Goal: Communication & Community: Answer question/provide support

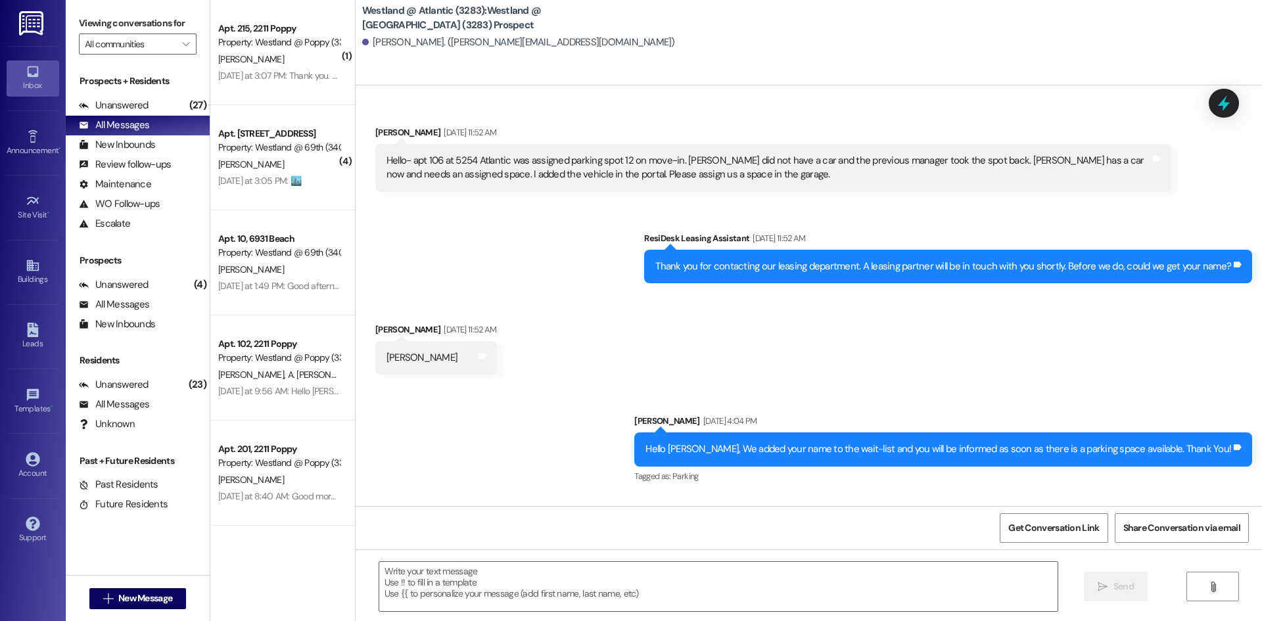
scroll to position [174, 0]
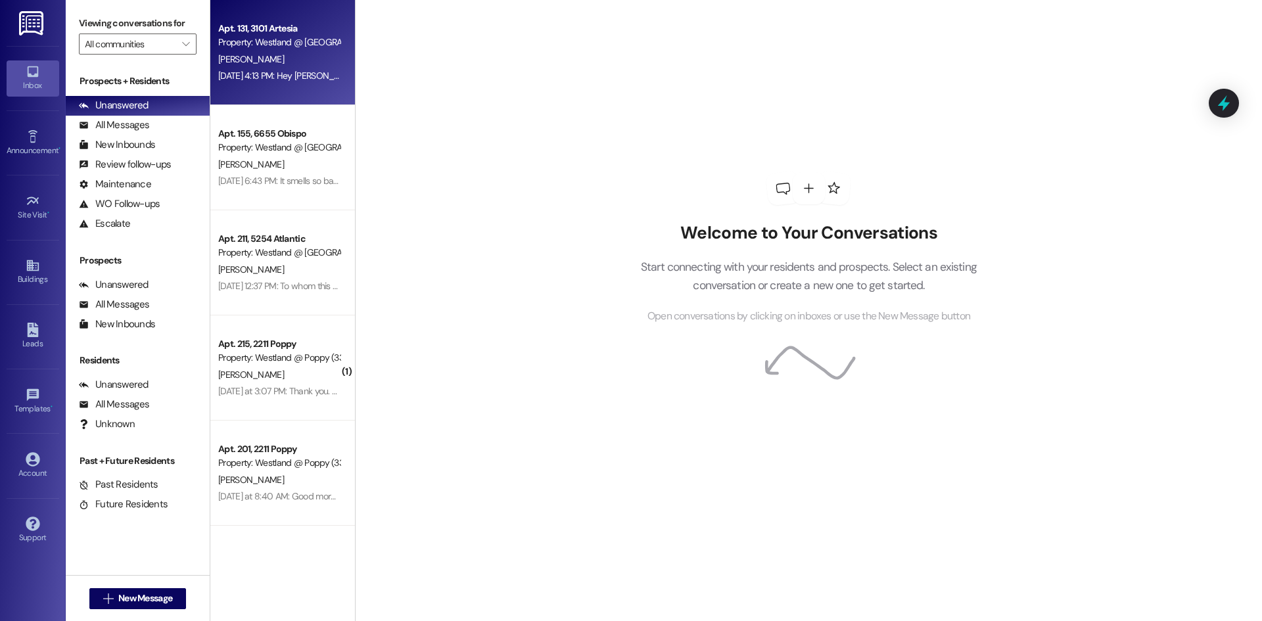
click at [279, 57] on div "[PERSON_NAME]" at bounding box center [279, 59] width 124 height 16
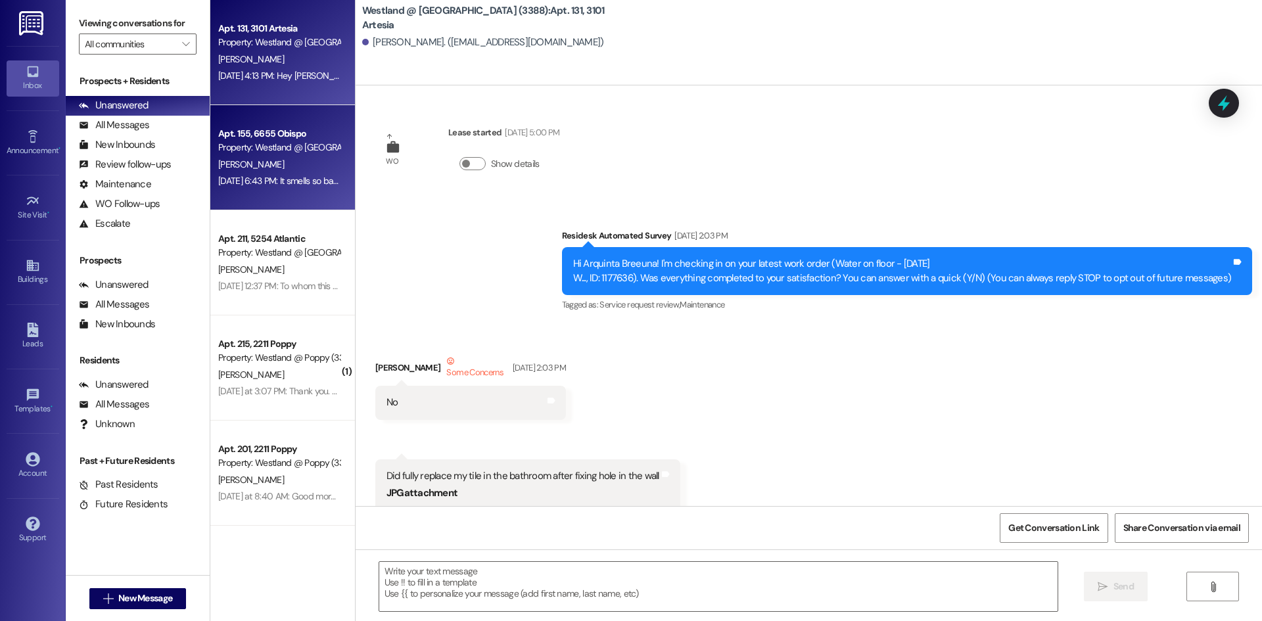
scroll to position [14075, 0]
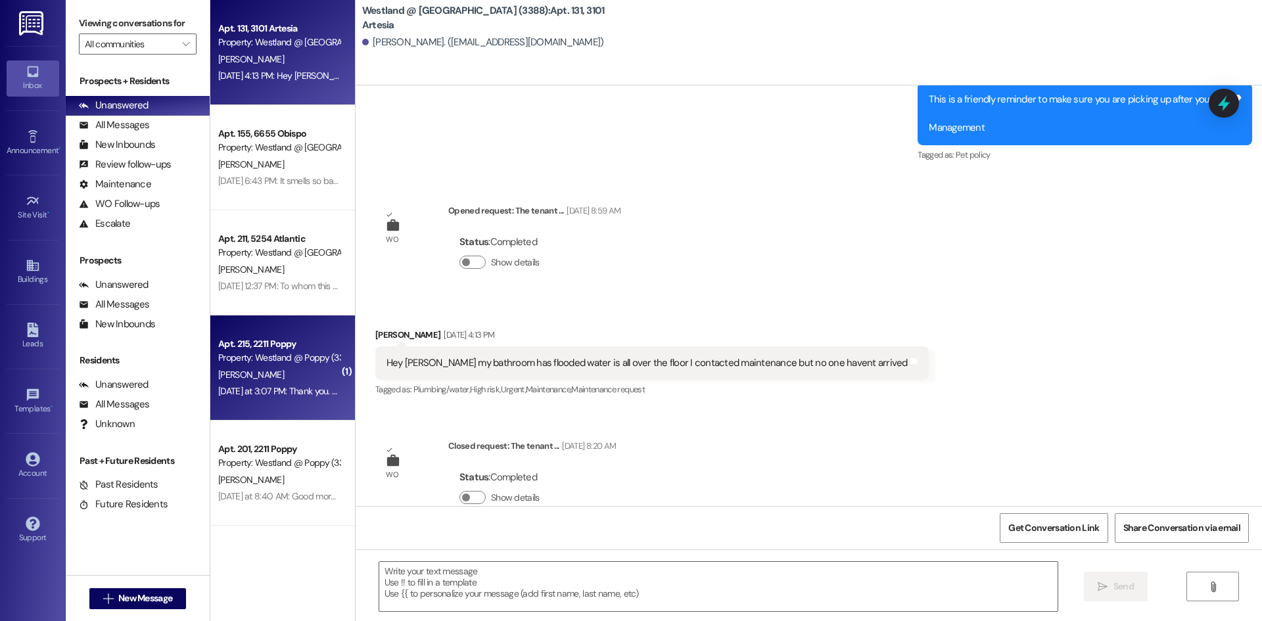
click at [275, 355] on div "Property: Westland @ Poppy (3383)" at bounding box center [279, 358] width 122 height 14
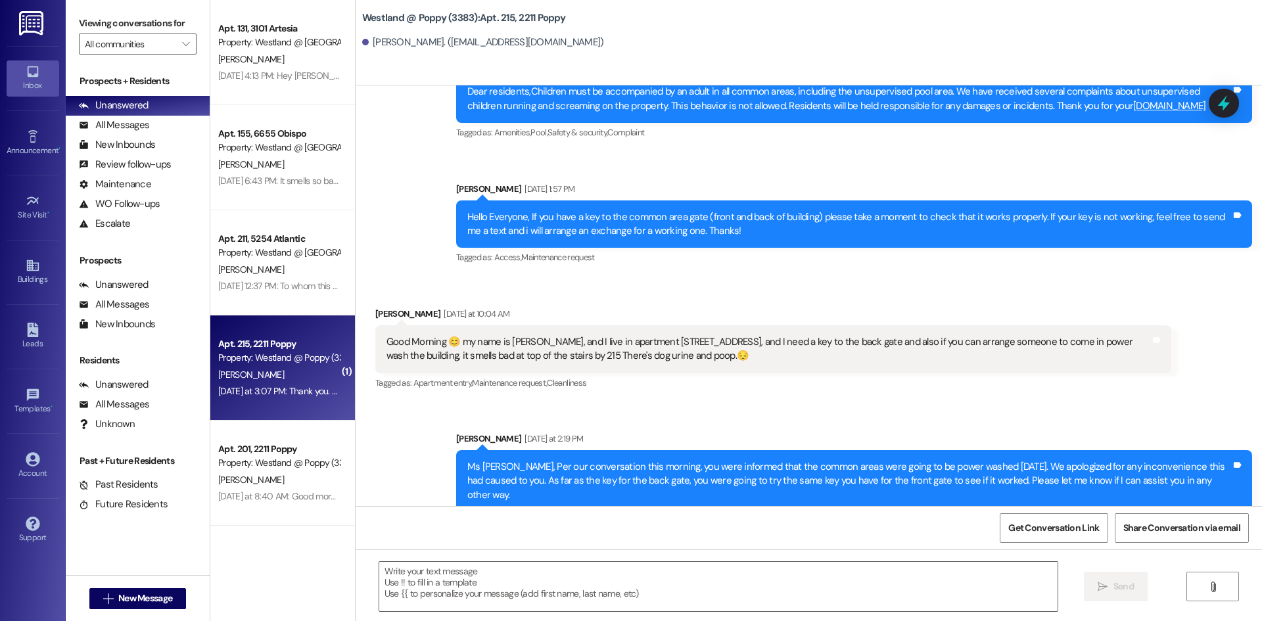
scroll to position [21704, 0]
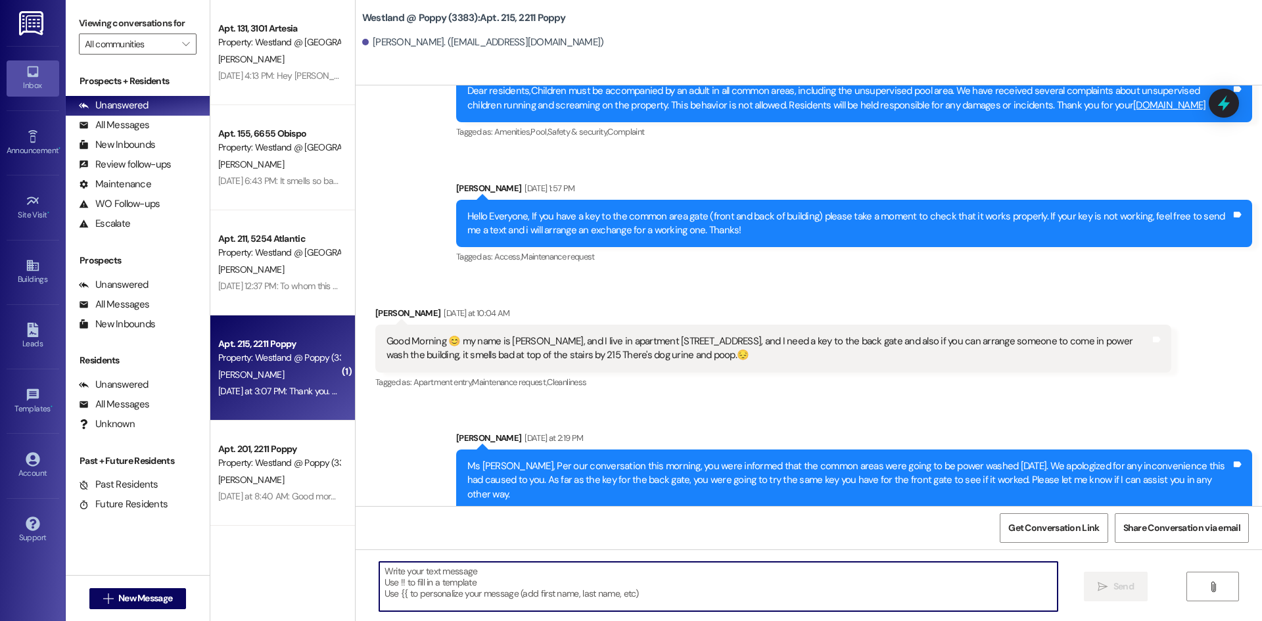
click at [436, 579] on textarea at bounding box center [718, 586] width 679 height 49
click at [382, 567] on textarea "I am glad the key worked." at bounding box center [718, 586] width 679 height 49
type textarea "I am glad the key worked."
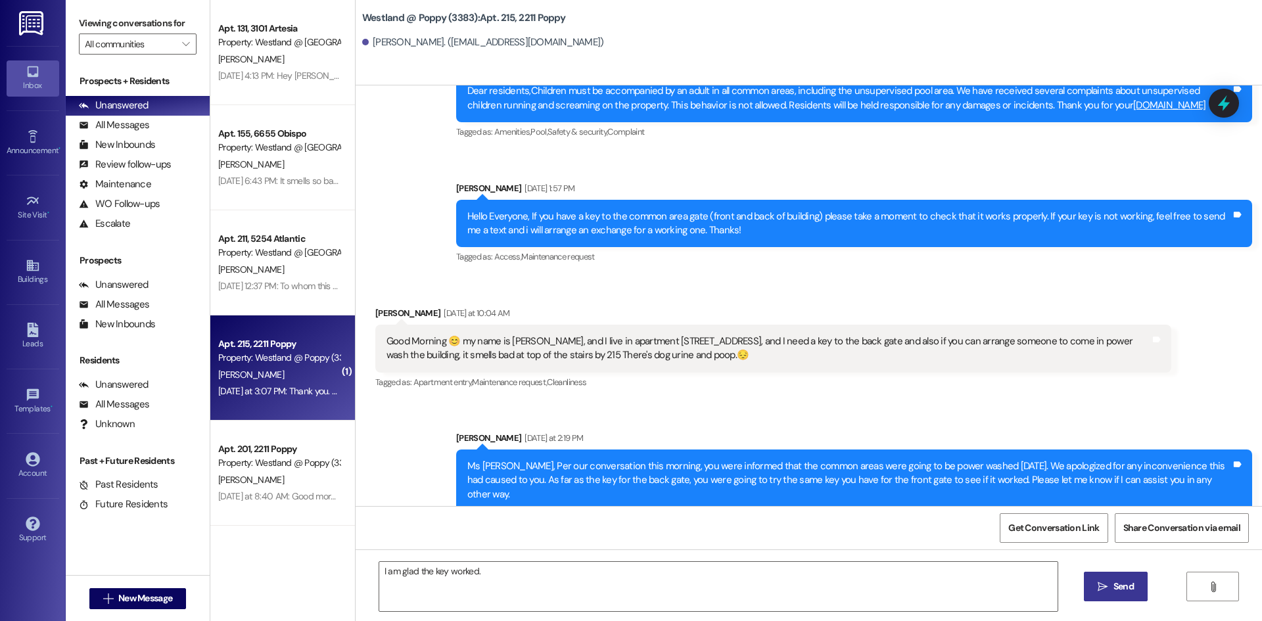
click at [1118, 592] on span "Send" at bounding box center [1124, 587] width 20 height 14
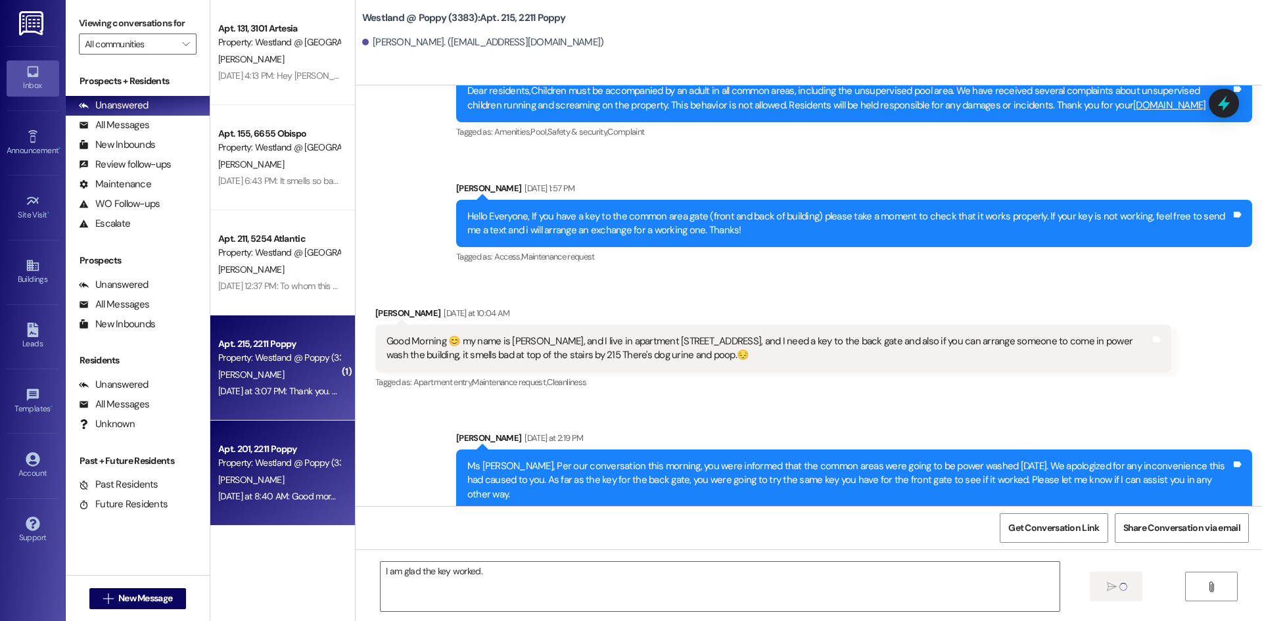
click at [282, 481] on div "[PERSON_NAME]" at bounding box center [279, 480] width 124 height 16
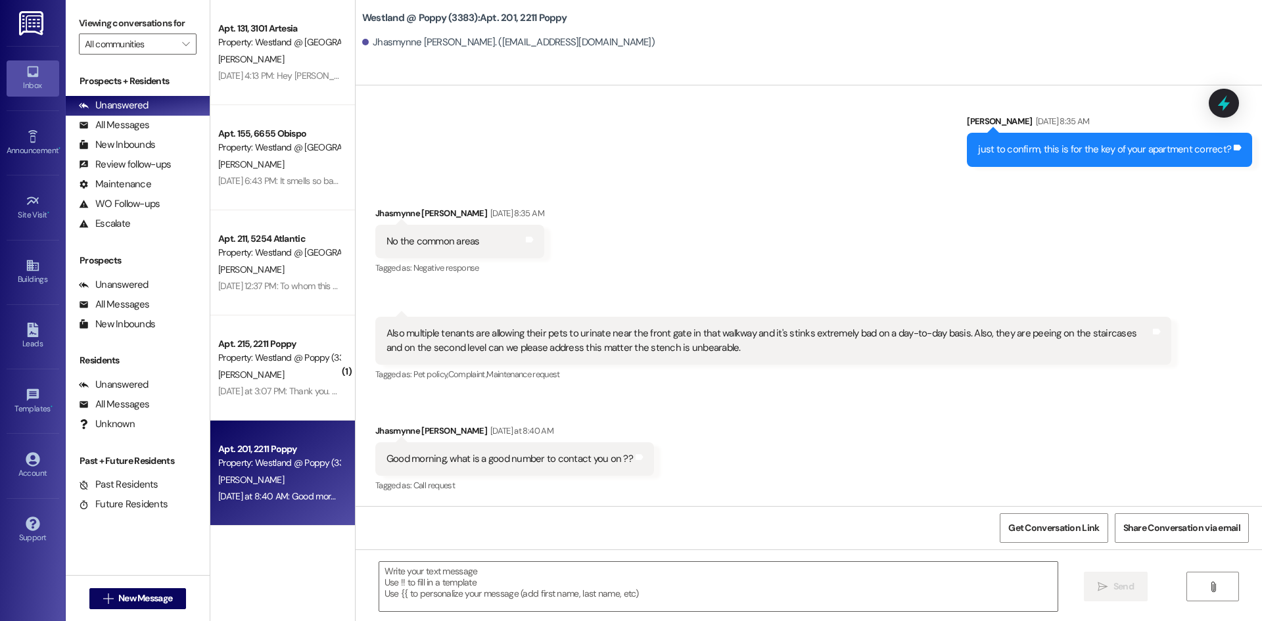
scroll to position [5982, 0]
click at [111, 123] on div "All Messages" at bounding box center [114, 125] width 70 height 14
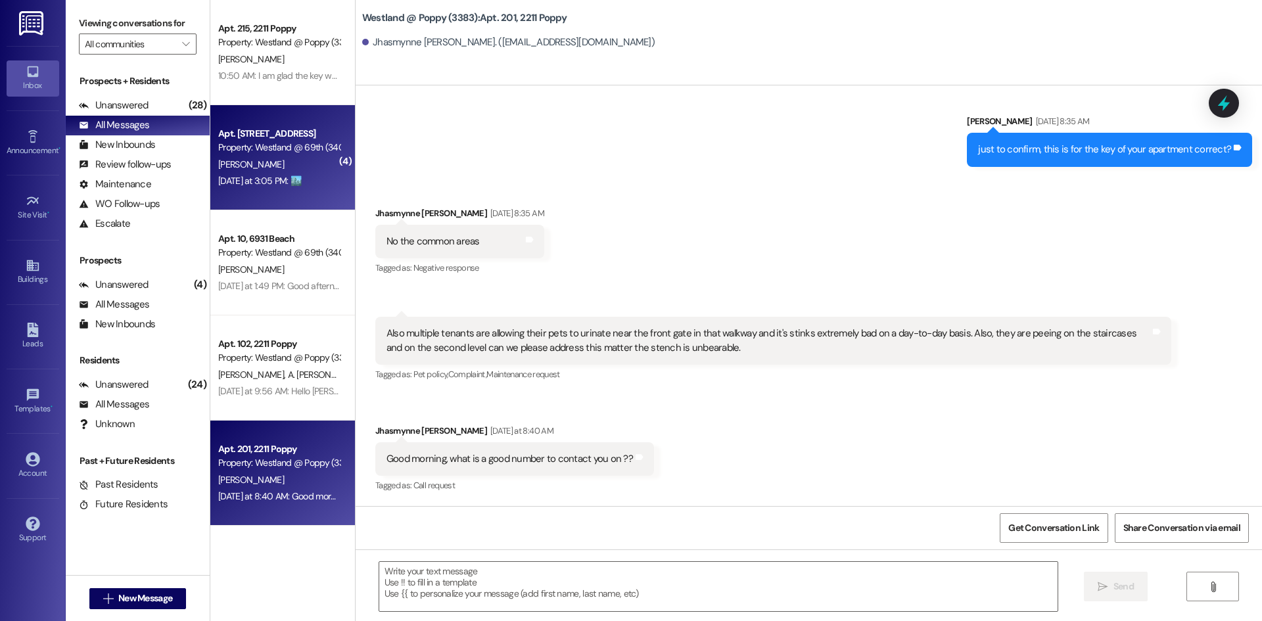
scroll to position [5981, 0]
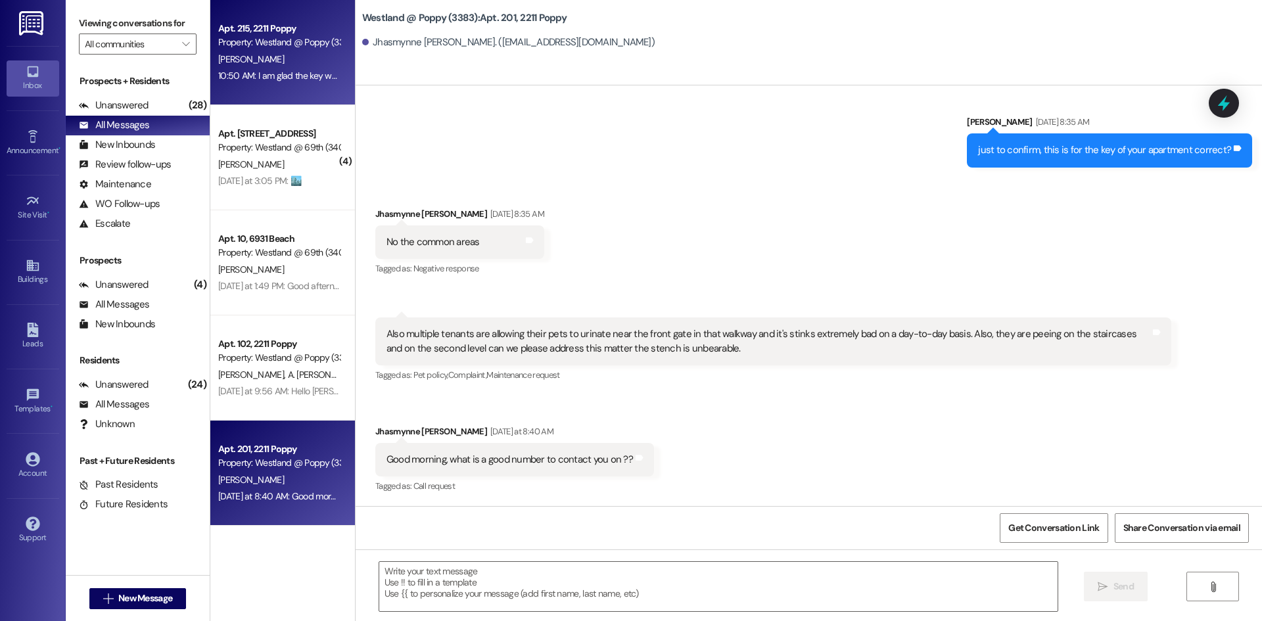
click at [304, 82] on div "10:50 AM: I am glad the key worked. 10:50 AM: I am glad the key worked." at bounding box center [279, 76] width 124 height 16
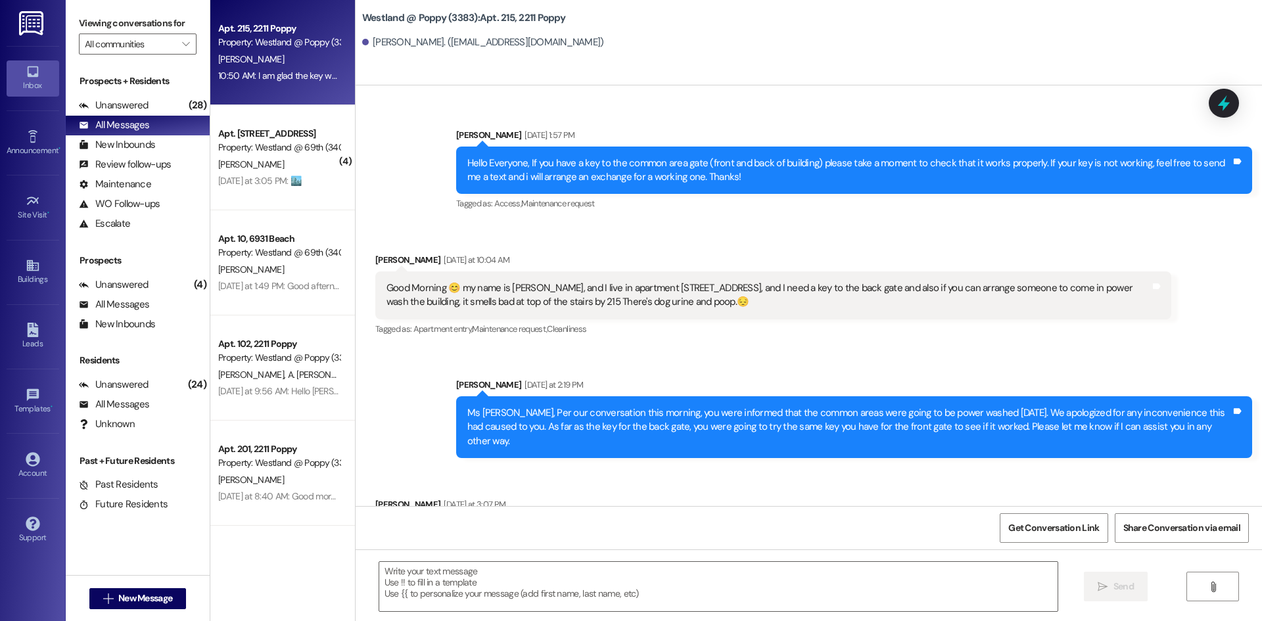
scroll to position [21796, 0]
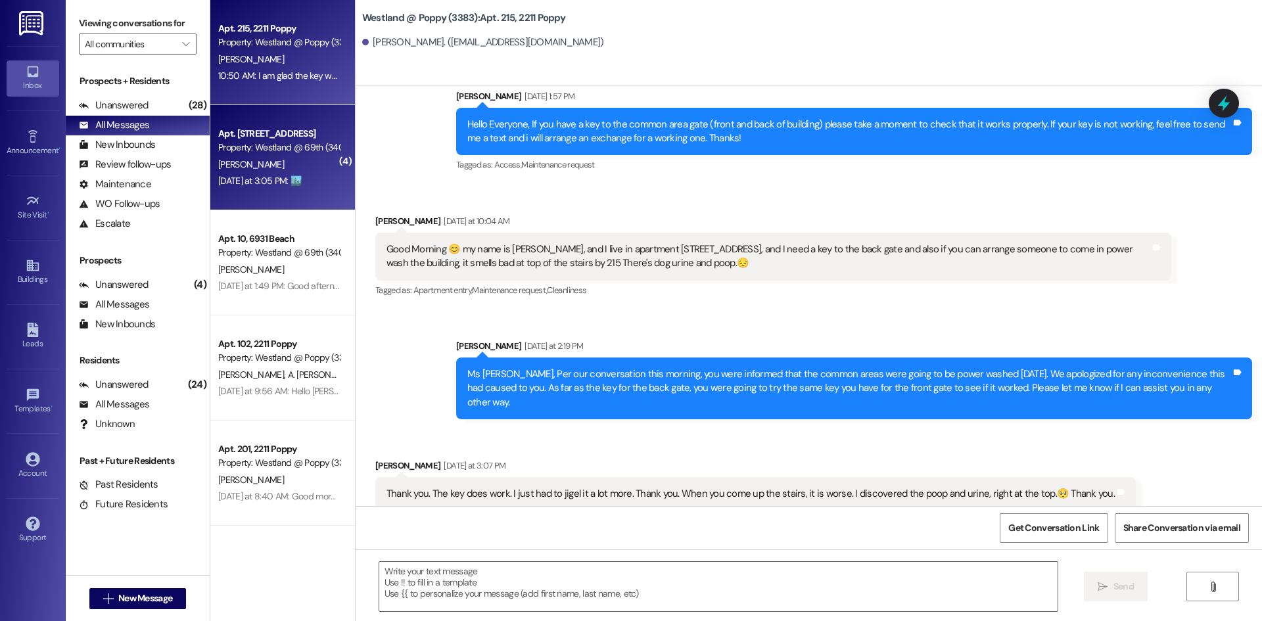
click at [270, 139] on div "Apt. [STREET_ADDRESS]" at bounding box center [279, 134] width 122 height 14
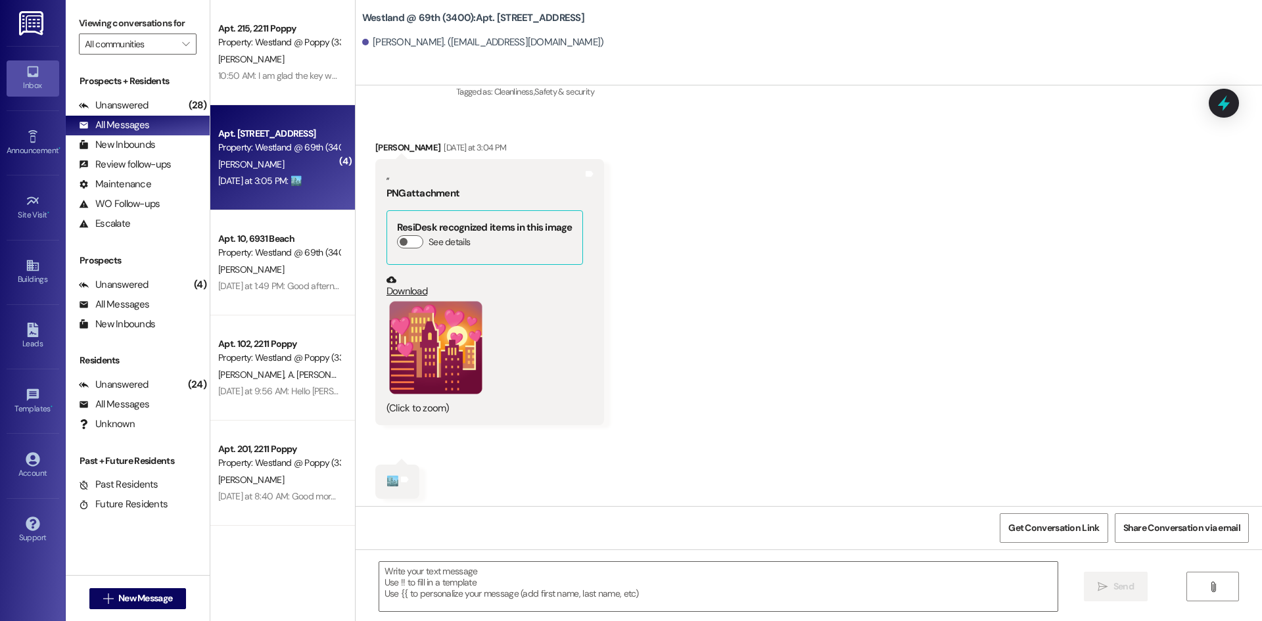
scroll to position [4501, 0]
click at [407, 478] on icon at bounding box center [405, 476] width 10 height 10
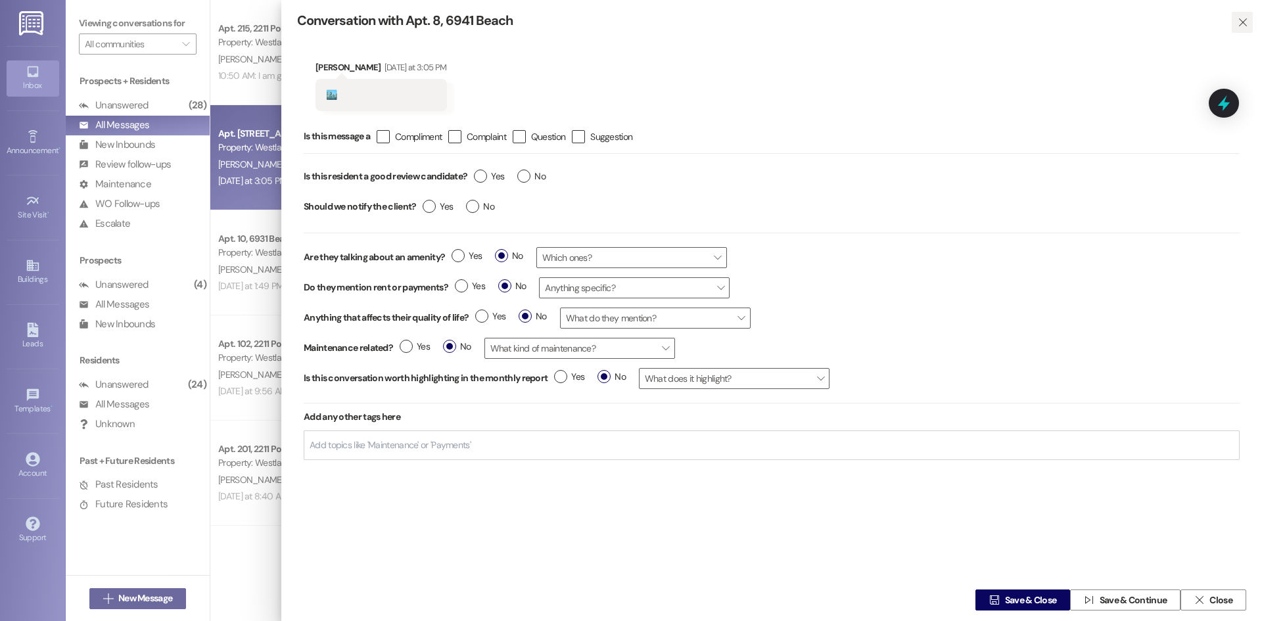
click at [1236, 24] on span "" at bounding box center [1242, 22] width 15 height 21
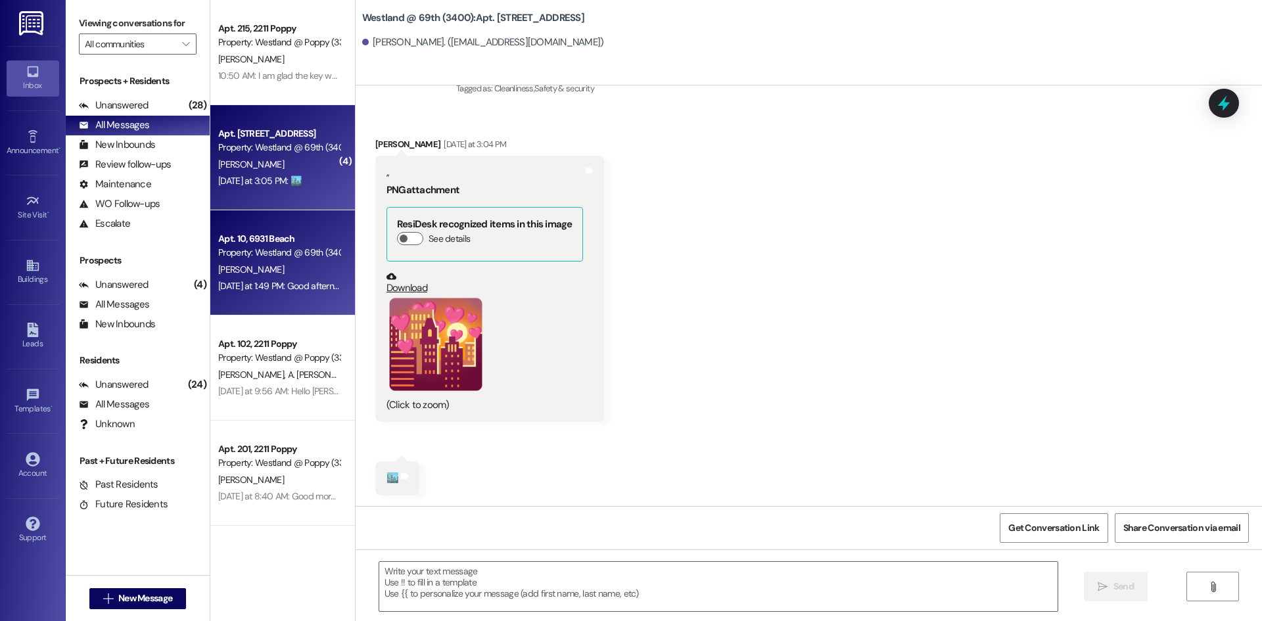
click at [285, 243] on div "Apt. 10, 6931 Beach" at bounding box center [279, 239] width 122 height 14
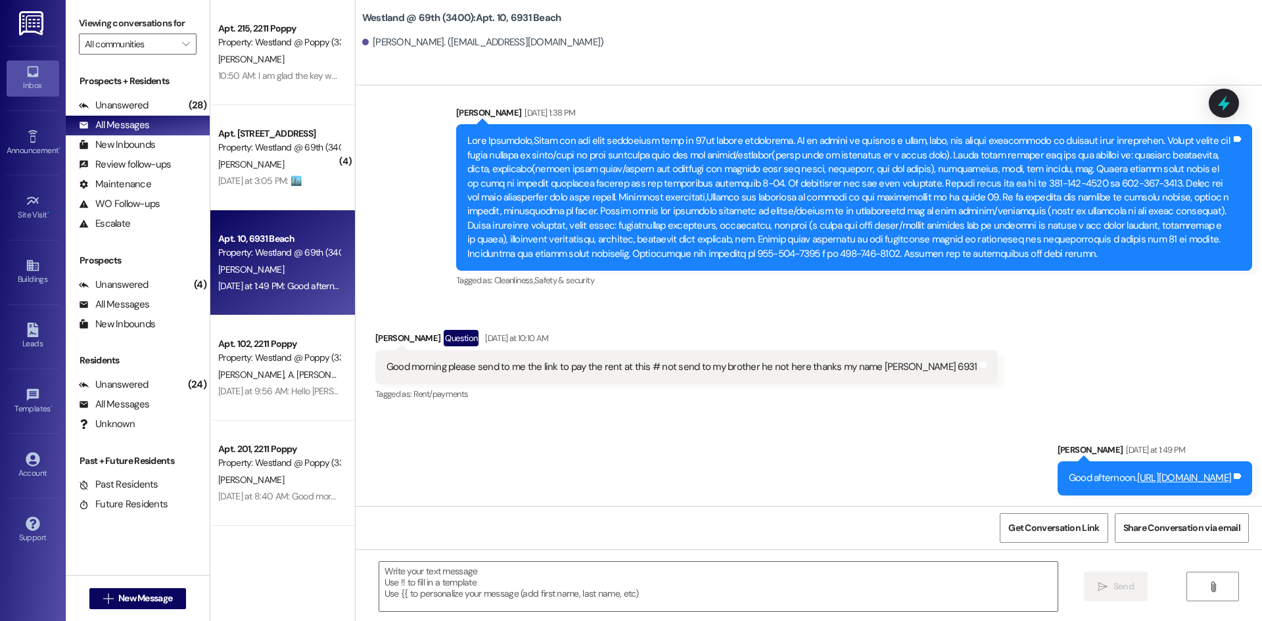
scroll to position [4761, 0]
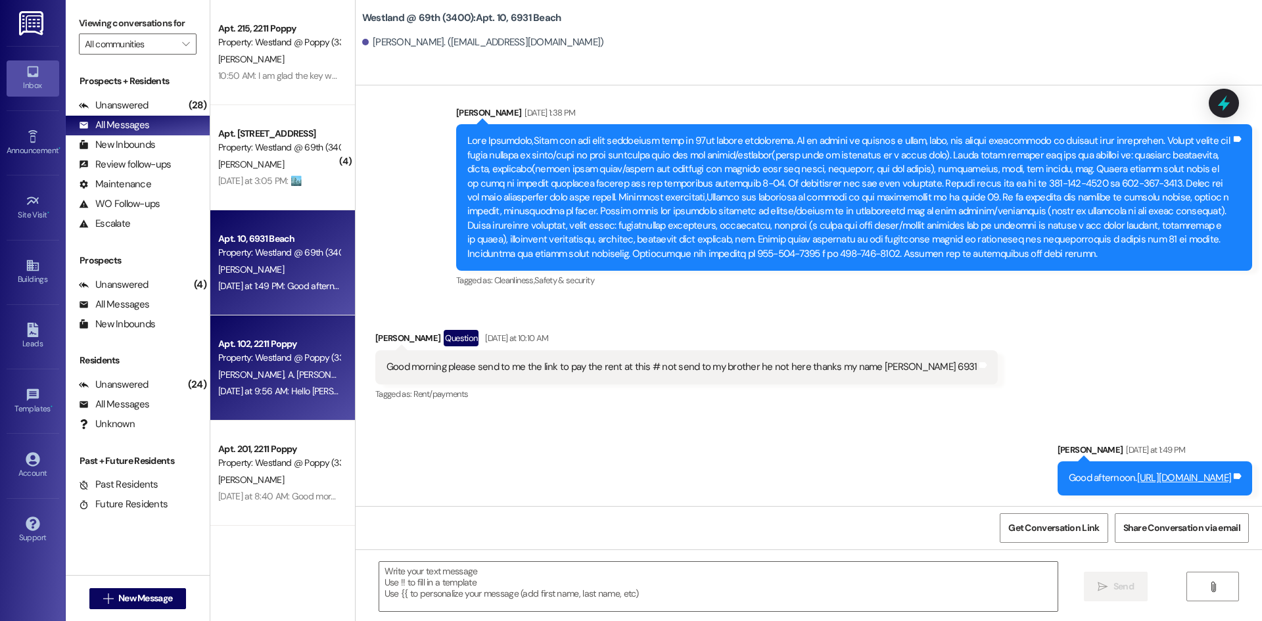
click at [281, 361] on div "Property: Westland @ Poppy (3383)" at bounding box center [279, 358] width 122 height 14
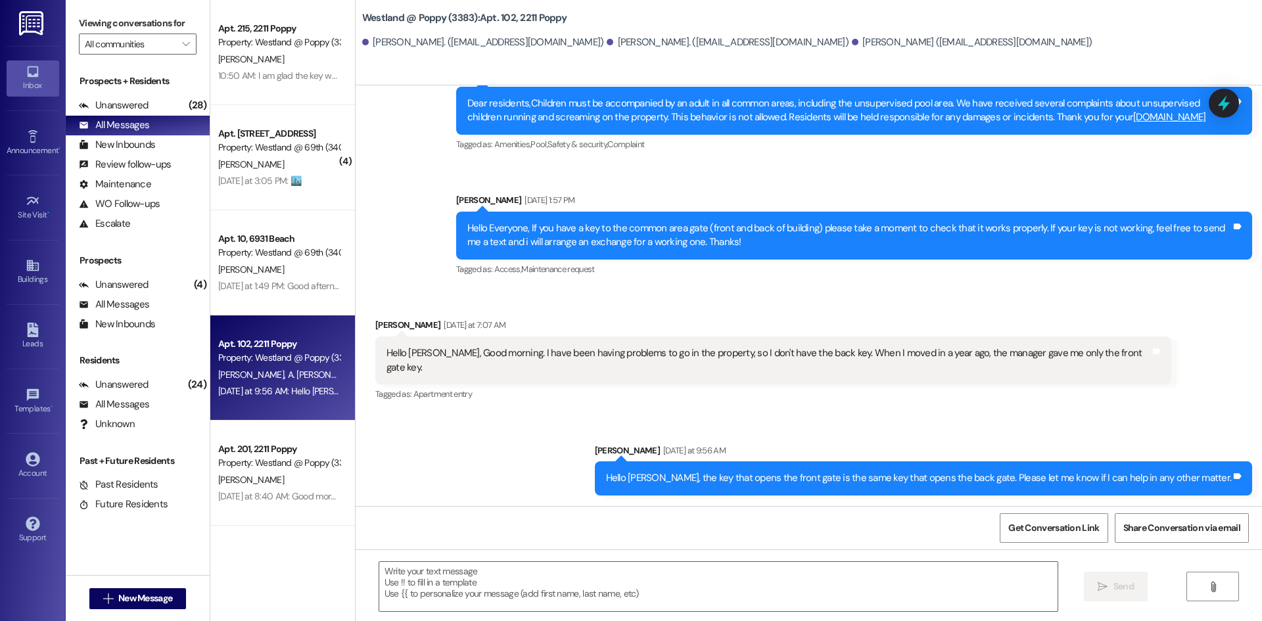
scroll to position [3568, 0]
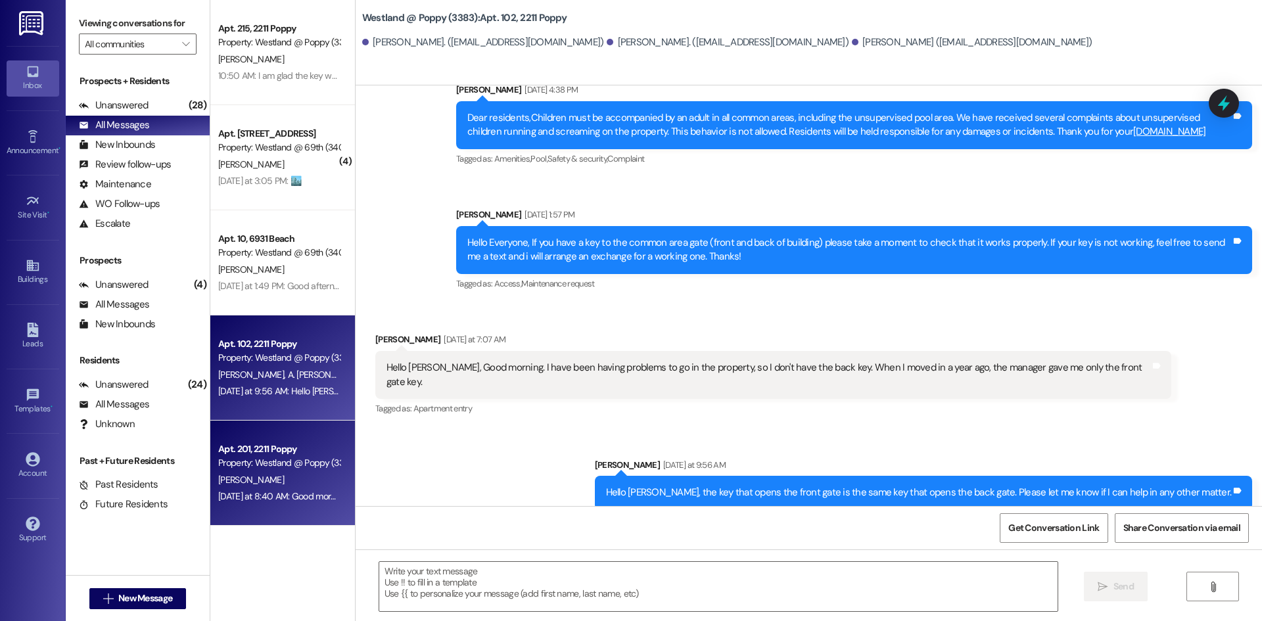
click at [274, 444] on div "Apt. 201, 2211 Poppy" at bounding box center [279, 450] width 122 height 14
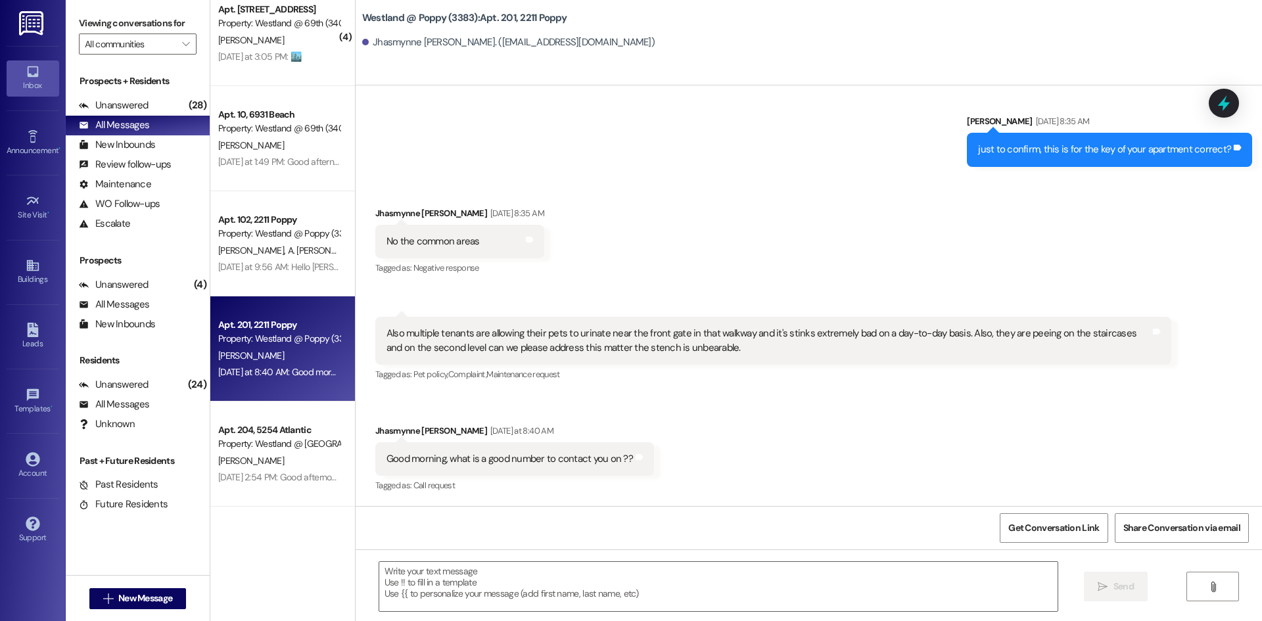
scroll to position [152, 0]
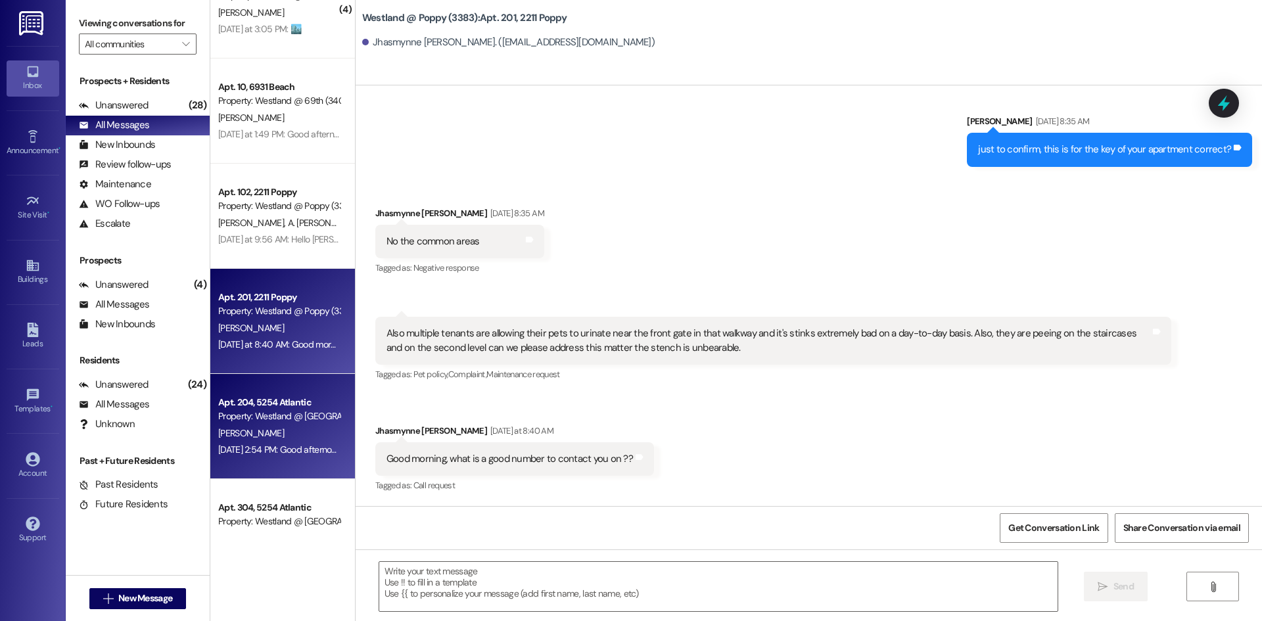
click at [310, 407] on div "Apt. 204, 5254 Atlantic" at bounding box center [279, 403] width 122 height 14
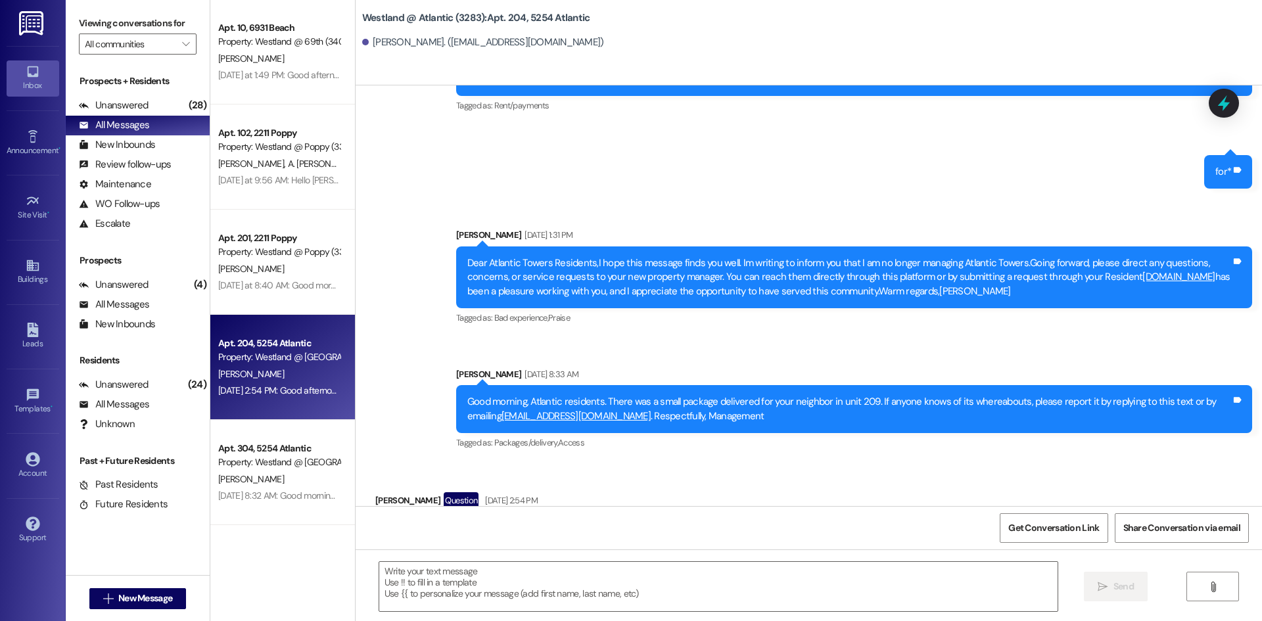
scroll to position [306, 0]
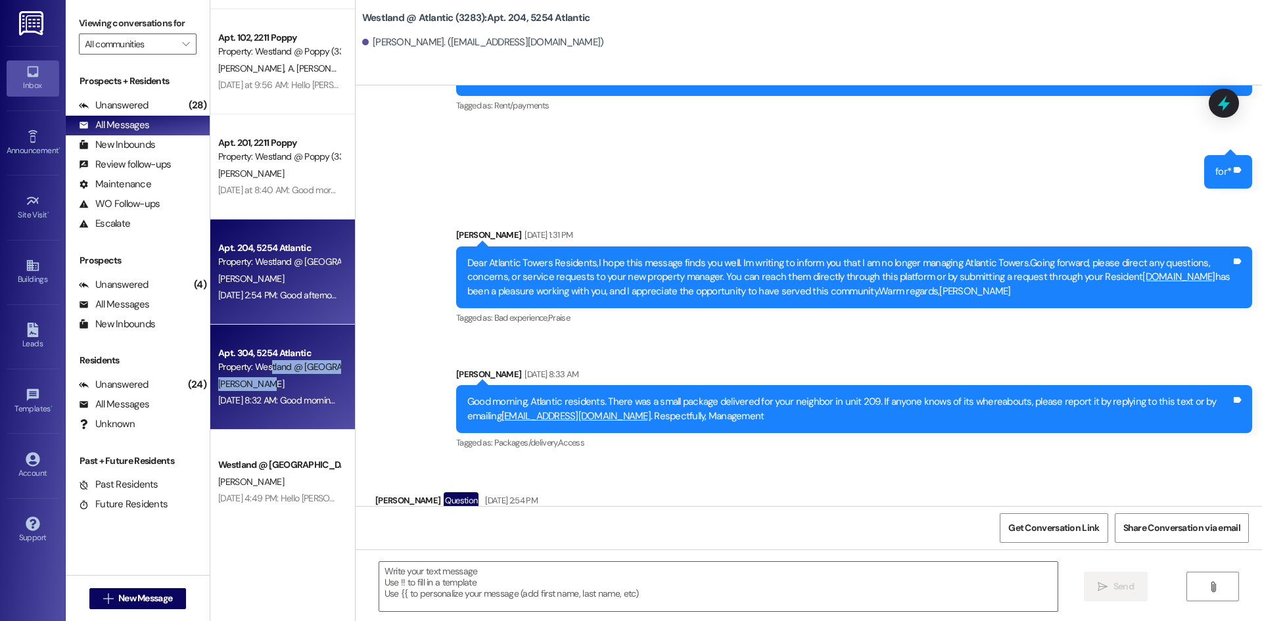
click at [270, 374] on div "Apt. 304, 5254 Atlantic Property: Westland @ [GEOGRAPHIC_DATA] (3283) [PERSON_N…" at bounding box center [282, 377] width 145 height 105
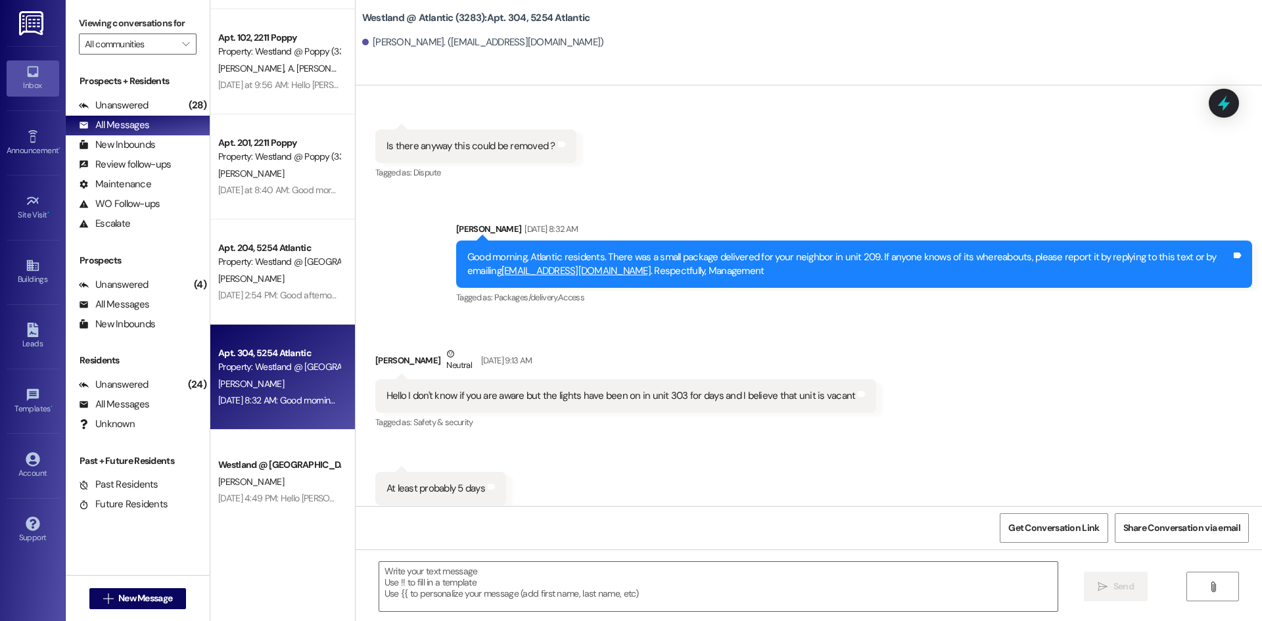
scroll to position [45891, 0]
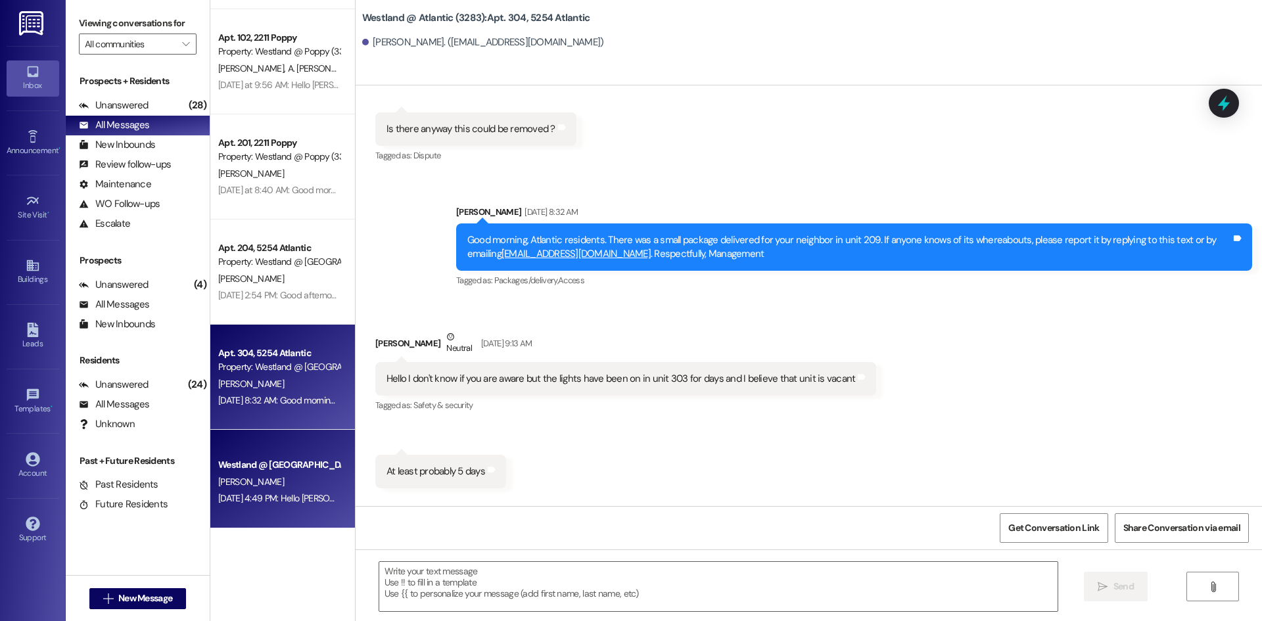
click at [242, 470] on div "Westland @ [GEOGRAPHIC_DATA] (3283) Prospect" at bounding box center [279, 465] width 122 height 14
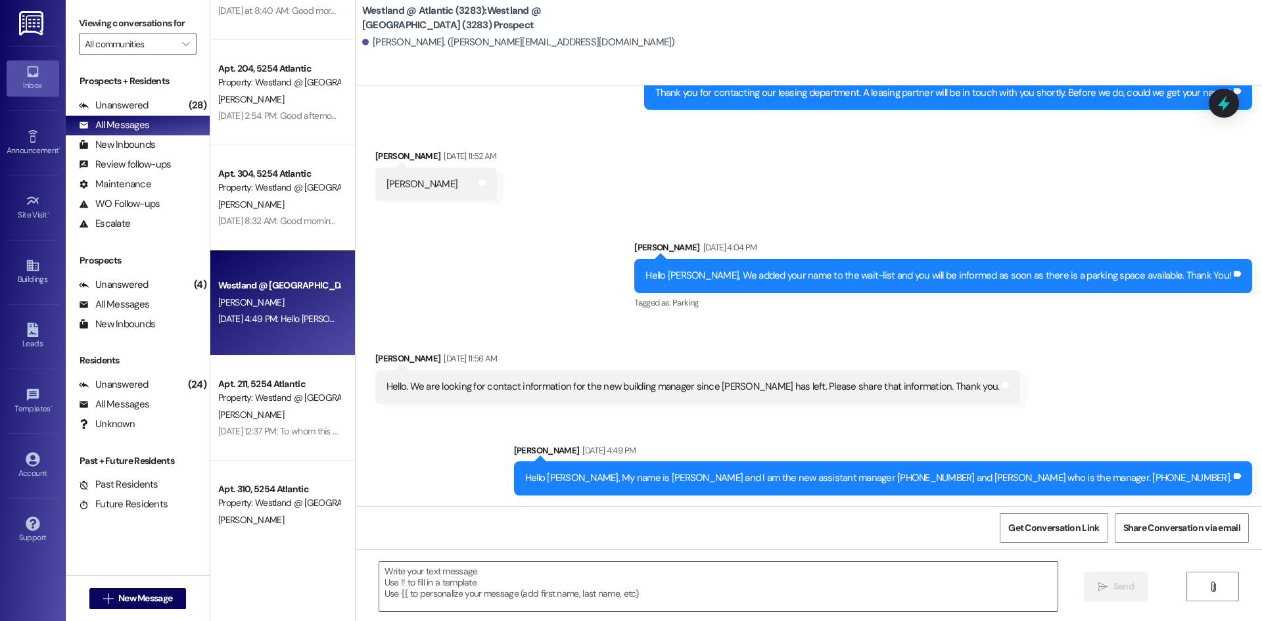
scroll to position [519, 0]
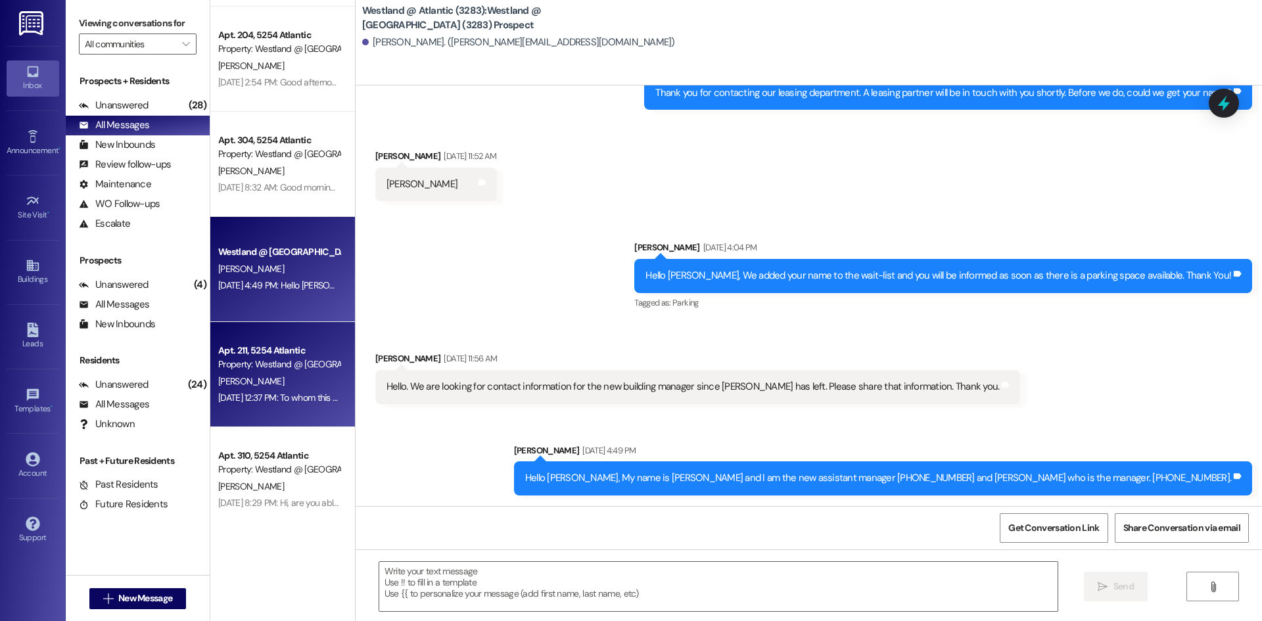
click at [290, 370] on div "Property: Westland @ [GEOGRAPHIC_DATA] (3283)" at bounding box center [279, 365] width 122 height 14
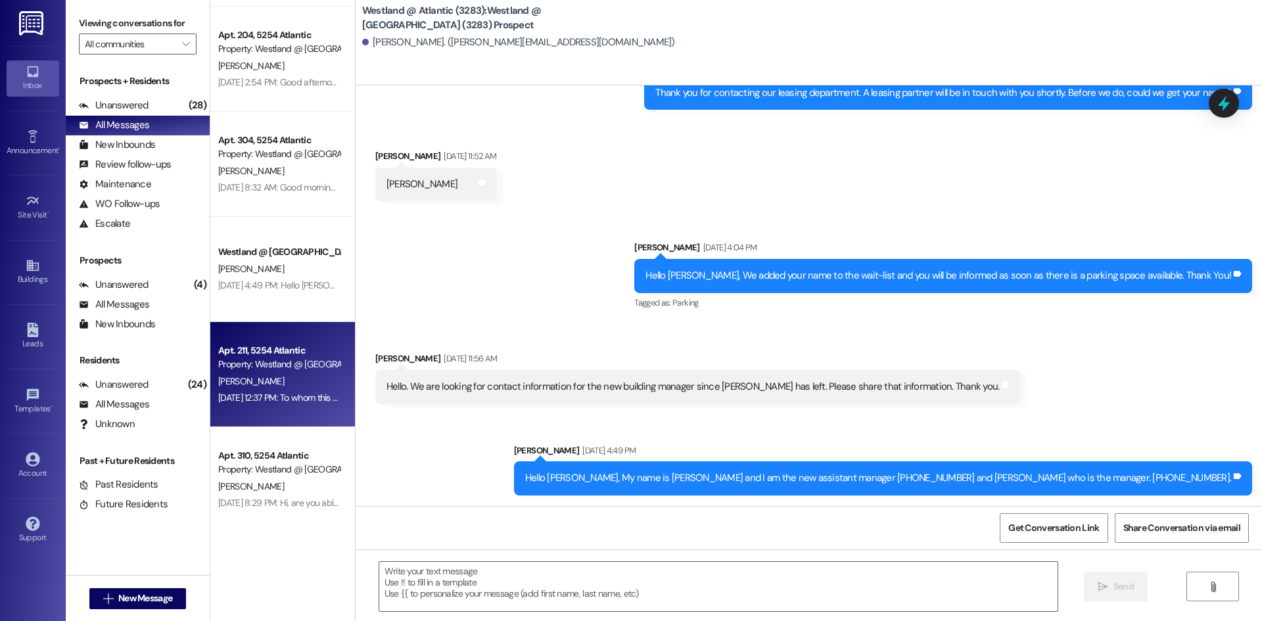
scroll to position [30, 0]
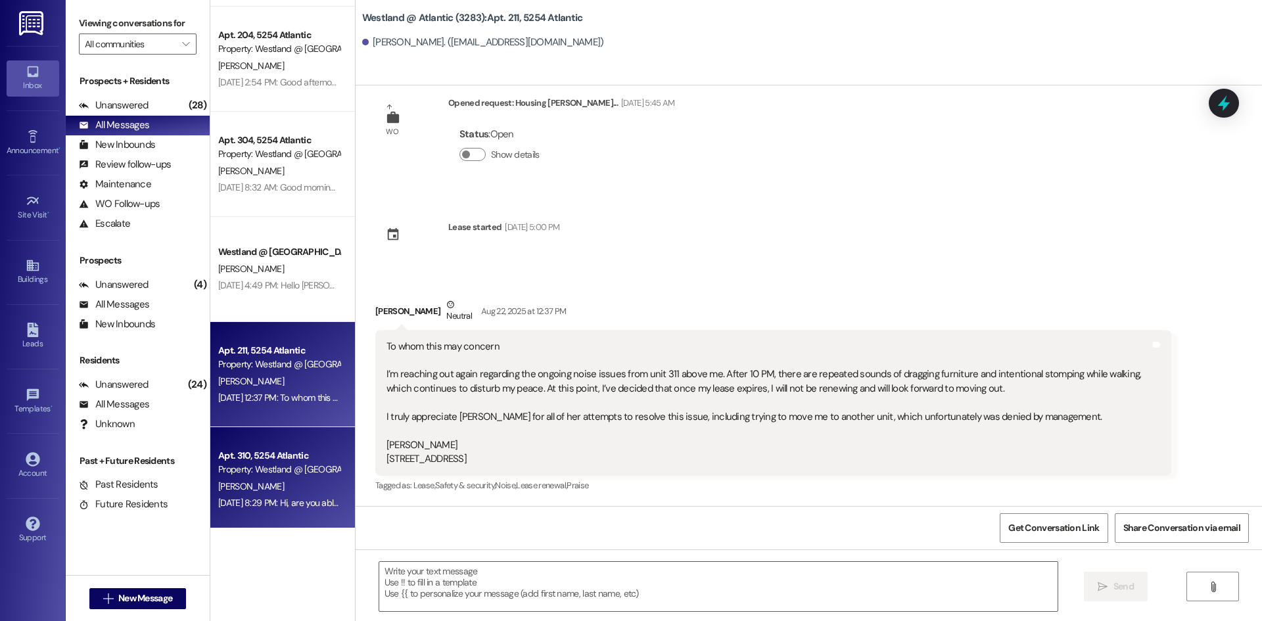
click at [301, 461] on div "Apt. 310, 5254 Atlantic" at bounding box center [279, 456] width 122 height 14
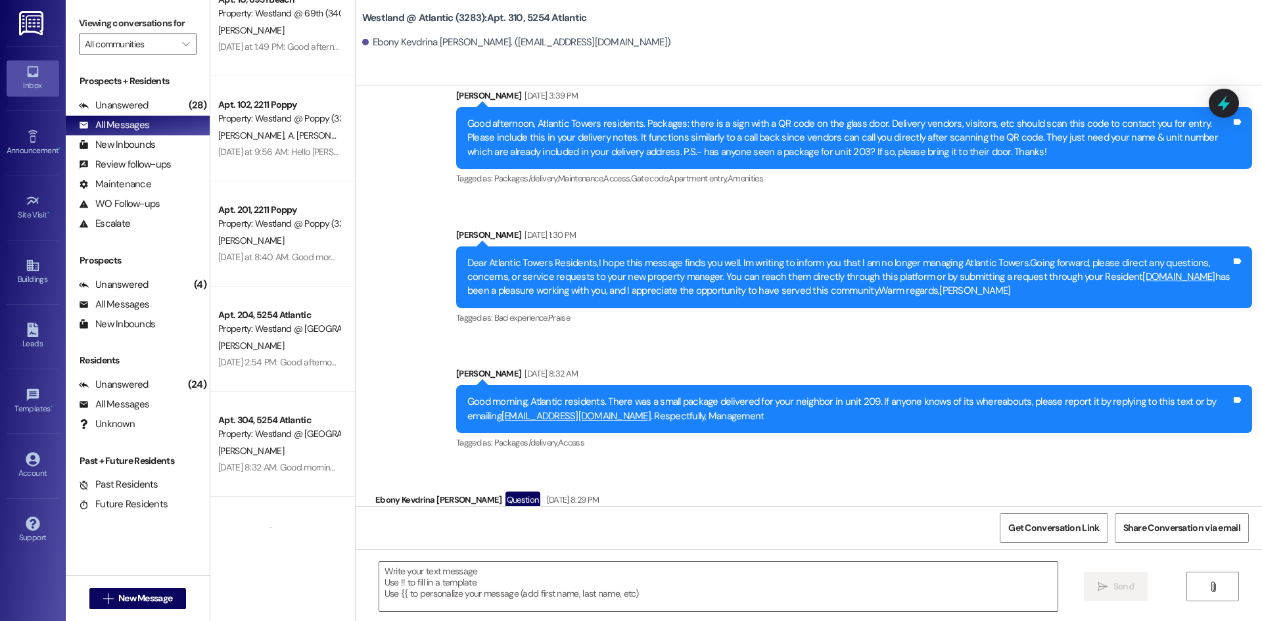
scroll to position [0, 0]
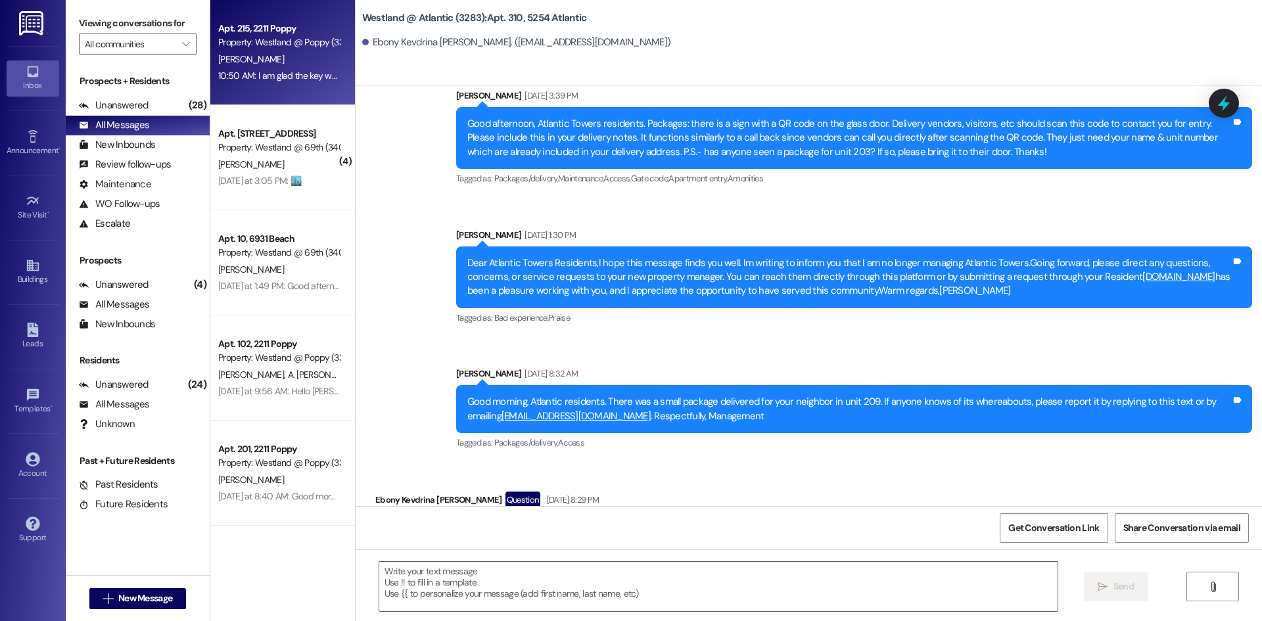
click at [269, 32] on div "Apt. 215, 2211 Poppy" at bounding box center [279, 29] width 122 height 14
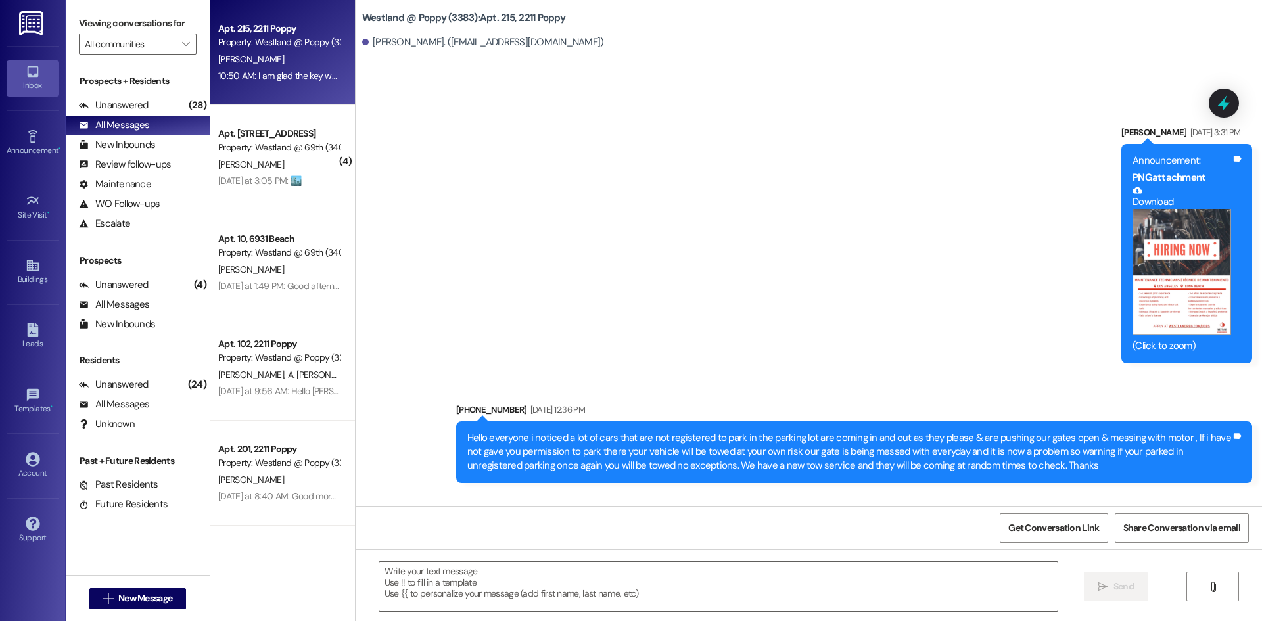
scroll to position [21711, 0]
